Goal: Find specific page/section: Find specific page/section

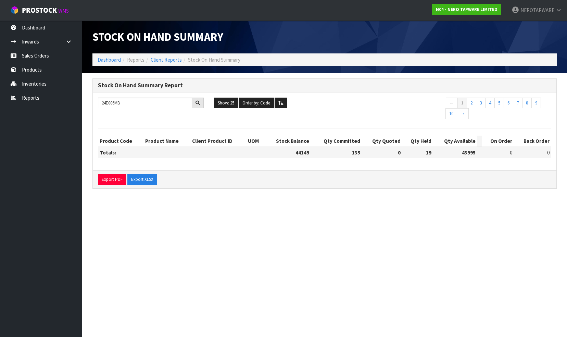
drag, startPoint x: 129, startPoint y: 103, endPoint x: 85, endPoint y: 100, distance: 44.6
click at [84, 100] on section "Stock On Hand Summary Report 24E006MB Show: 25 5 10 25 50 100 ALL Order by: Cod…" at bounding box center [324, 136] width 485 height 127
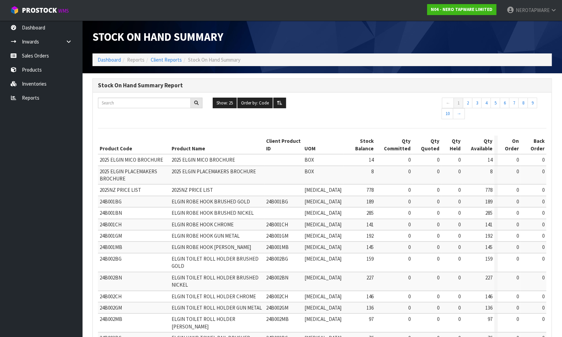
click at [341, 110] on div "Show: 25 5 10 25 50 100 ALL Order by: Code Code Total Available Held Committed …" at bounding box center [322, 109] width 459 height 23
drag, startPoint x: 27, startPoint y: 96, endPoint x: 34, endPoint y: 96, distance: 6.8
click at [27, 96] on link "Reports" at bounding box center [41, 98] width 82 height 14
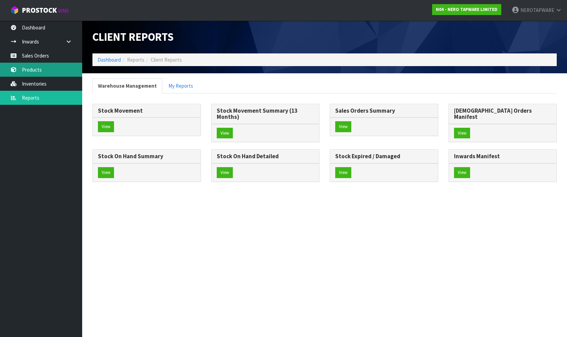
click at [34, 71] on link "Products" at bounding box center [41, 70] width 82 height 14
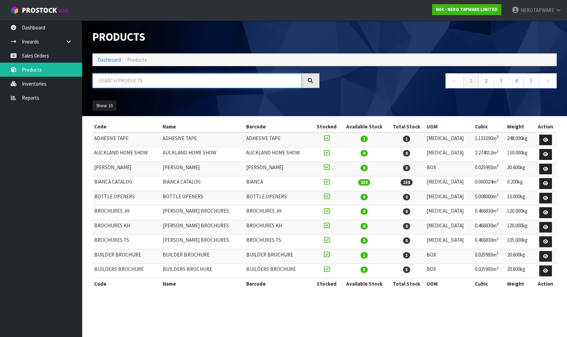
click at [137, 83] on input "text" at bounding box center [196, 80] width 209 height 15
paste input "NR314aMB"
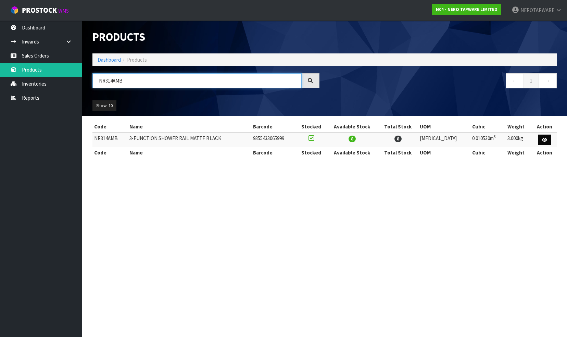
type input "NR314AMB"
click at [546, 142] on link at bounding box center [544, 140] width 13 height 11
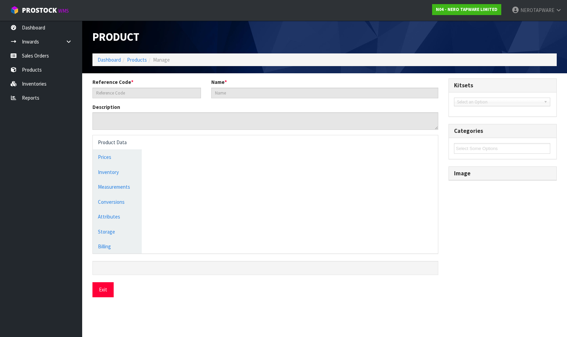
type input "NR314AMB"
type input "3-FUNCTION SHOWER RAIL MATTE BLACK"
type textarea "3-FUNCTION SHOWER RAIL MATTE BLACK"
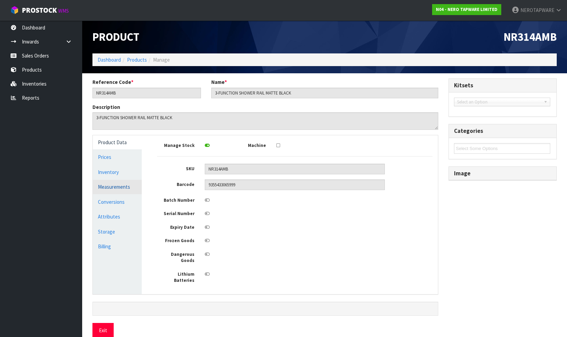
click at [104, 187] on link "Measurements" at bounding box center [117, 187] width 49 height 14
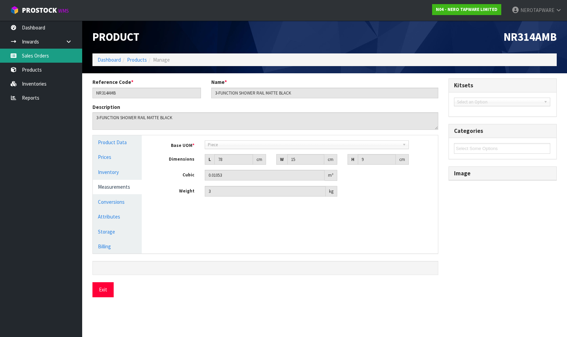
drag, startPoint x: 37, startPoint y: 57, endPoint x: 43, endPoint y: 56, distance: 6.9
click at [37, 57] on link "Sales Orders" at bounding box center [41, 56] width 82 height 14
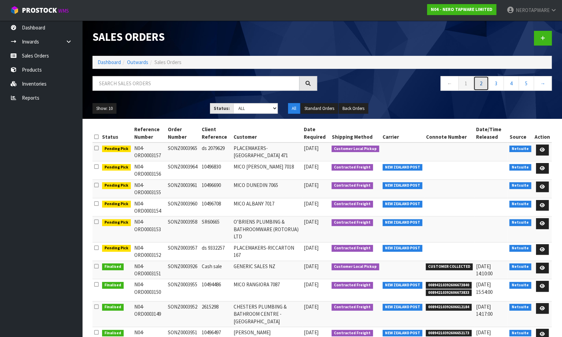
drag, startPoint x: 481, startPoint y: 85, endPoint x: 477, endPoint y: 88, distance: 4.6
click at [480, 86] on link "2" at bounding box center [480, 83] width 15 height 15
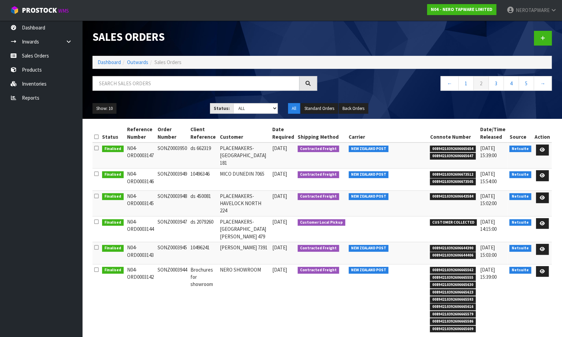
click at [456, 267] on span "00894210392606665562" at bounding box center [453, 270] width 46 height 7
copy span "00894210392606665562"
click at [498, 85] on link "3" at bounding box center [495, 83] width 15 height 15
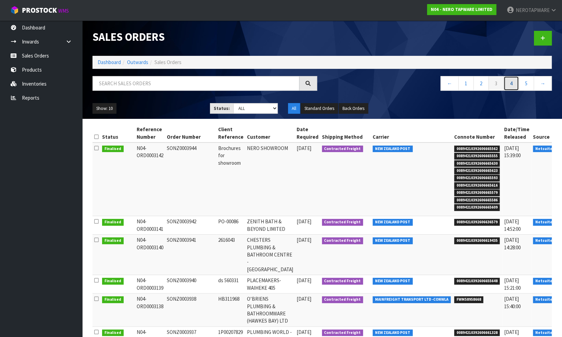
click at [510, 84] on link "4" at bounding box center [510, 83] width 15 height 15
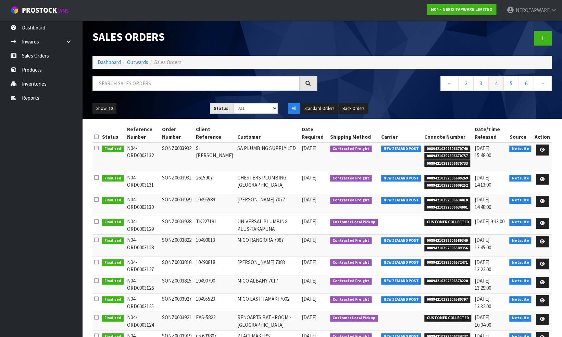
scroll to position [40, 0]
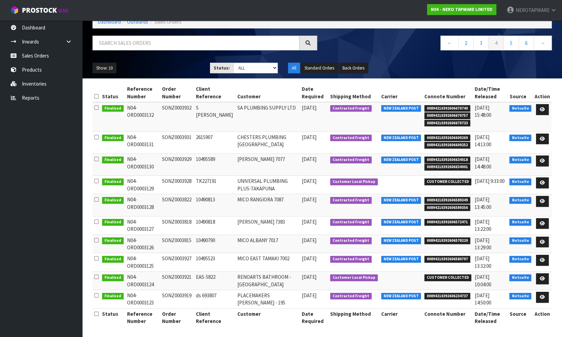
click at [441, 294] on span "00894210392606234737" at bounding box center [447, 296] width 46 height 7
copy span "00894210392606234737"
drag, startPoint x: 510, startPoint y: 42, endPoint x: 510, endPoint y: 46, distance: 3.8
click at [510, 42] on link "5" at bounding box center [510, 43] width 15 height 15
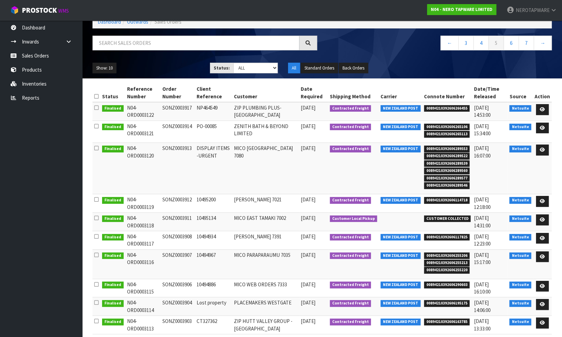
click at [443, 106] on span "00894210392606266455" at bounding box center [447, 108] width 46 height 7
copy span "00894210392606266455"
